Goal: Transaction & Acquisition: Book appointment/travel/reservation

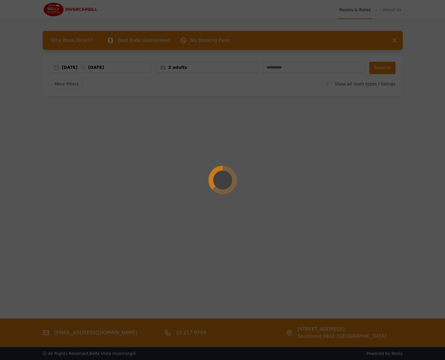
click at [129, 68] on div at bounding box center [222, 180] width 445 height 360
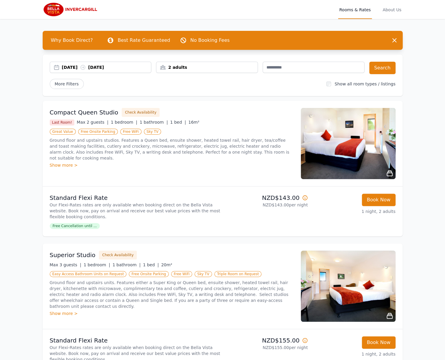
click at [111, 67] on div "[DATE] [DATE]" at bounding box center [106, 67] width 89 height 6
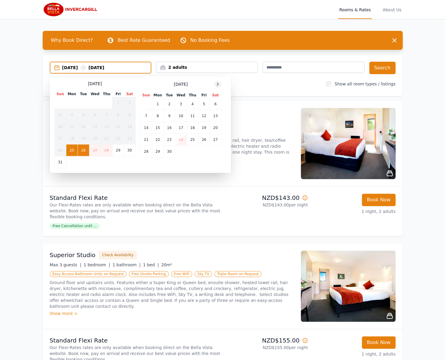
click at [217, 84] on icon at bounding box center [217, 84] width 5 height 5
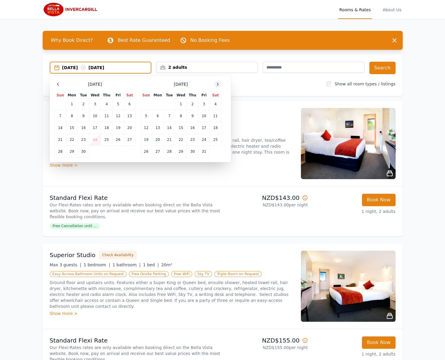
click at [217, 84] on icon at bounding box center [217, 84] width 5 height 5
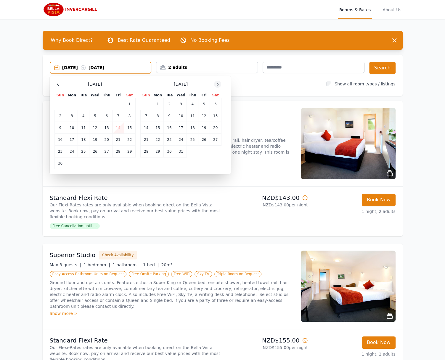
click at [217, 84] on icon at bounding box center [217, 84] width 5 height 5
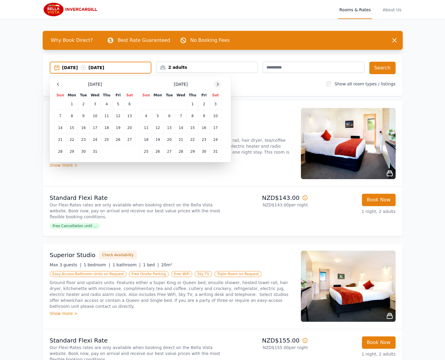
click at [217, 84] on icon at bounding box center [217, 84] width 5 height 5
click at [192, 105] on td "5" at bounding box center [193, 104] width 12 height 12
click at [215, 103] on td "7" at bounding box center [216, 104] width 12 height 12
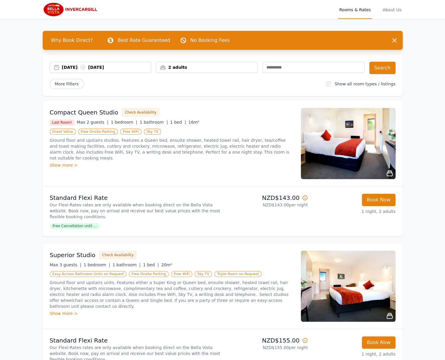
click at [221, 68] on div "2 adults" at bounding box center [206, 67] width 101 height 6
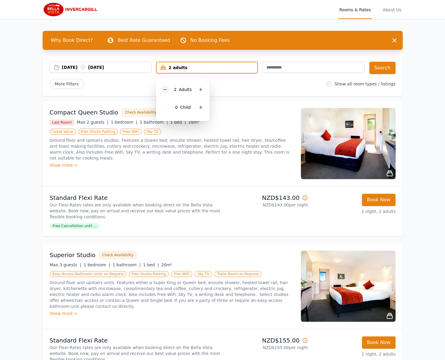
click at [164, 90] on icon at bounding box center [165, 89] width 5 height 5
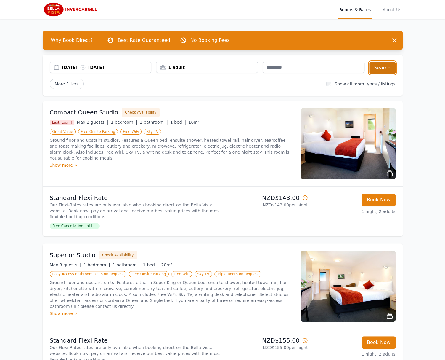
click at [386, 69] on button "Search" at bounding box center [383, 68] width 26 height 12
